Goal: Find specific page/section: Find specific page/section

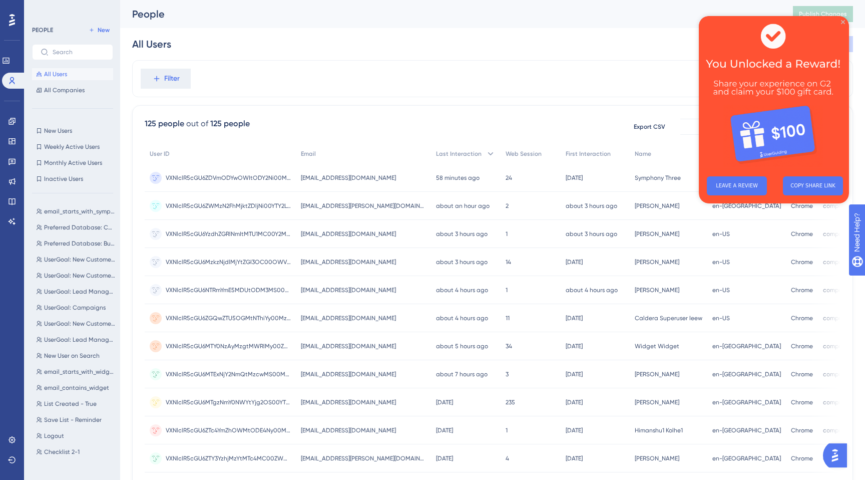
click at [843, 22] on icon "Close Preview" at bounding box center [843, 22] width 4 height 4
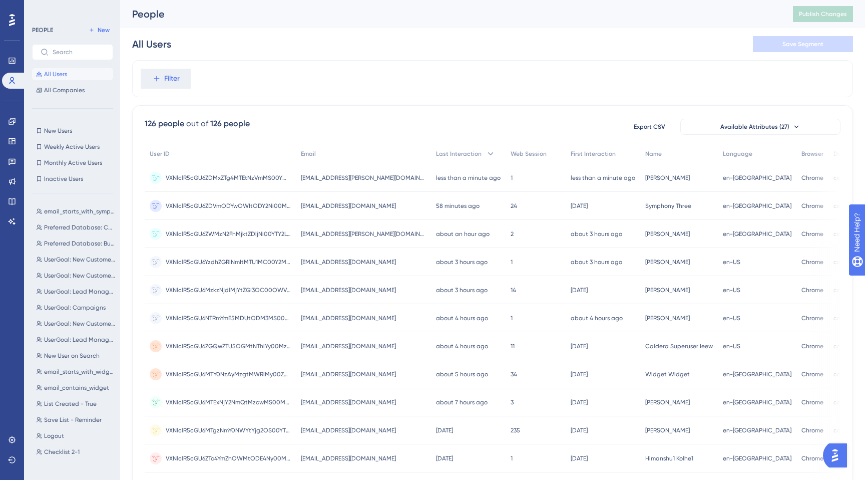
click at [214, 171] on div "VXNlclR5cGU6ZDMxZTg4MTEtNzVmMS00YWI0LWFiYjEtMjEzNjQ5NjY4NDU4 VXNlclR5cGU6ZDMxZT…" at bounding box center [228, 178] width 125 height 28
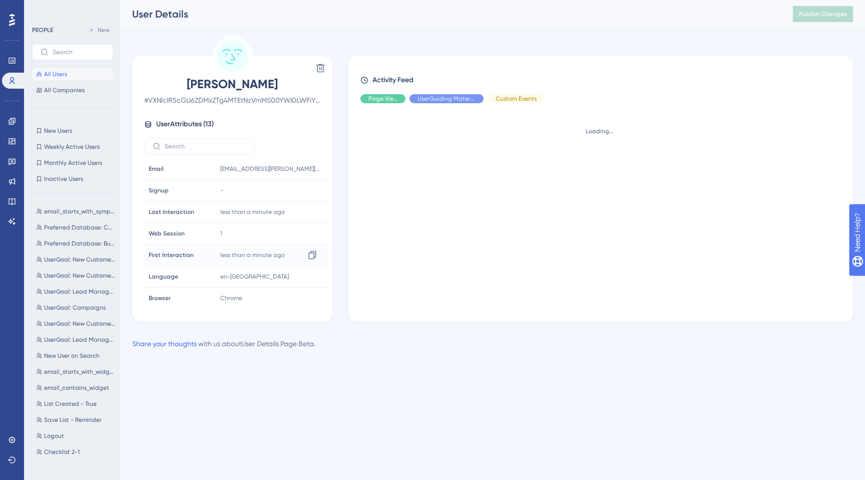
scroll to position [133, 0]
